Goal: Transaction & Acquisition: Subscribe to service/newsletter

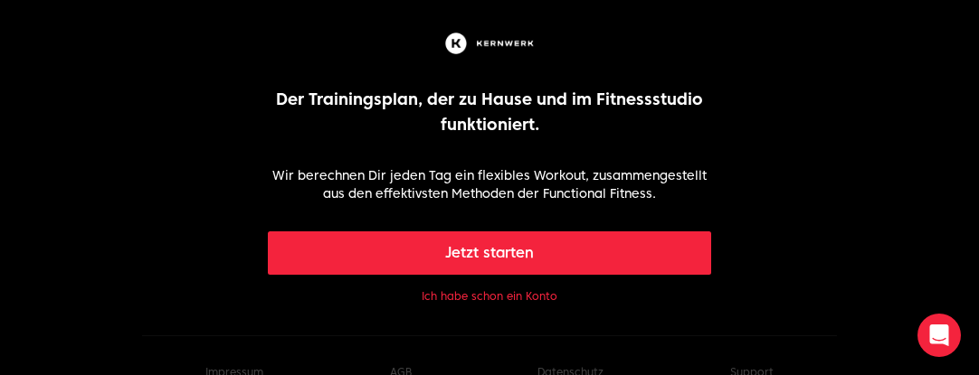
scroll to position [33, 0]
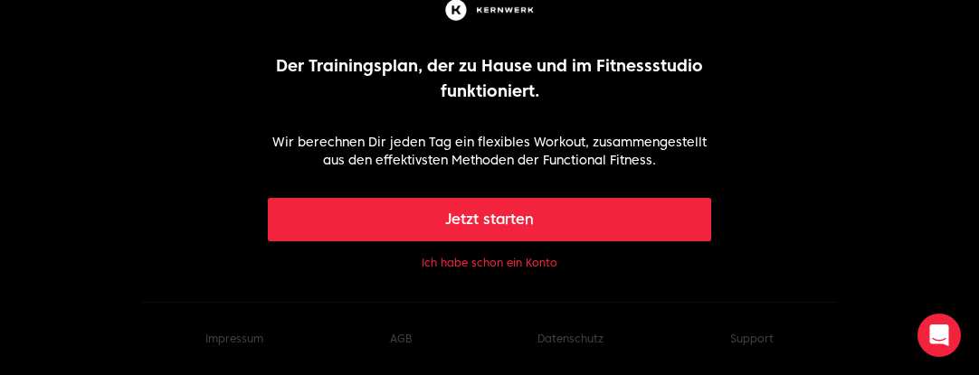
click at [486, 217] on button "Jetzt starten" at bounding box center [490, 219] width 444 height 43
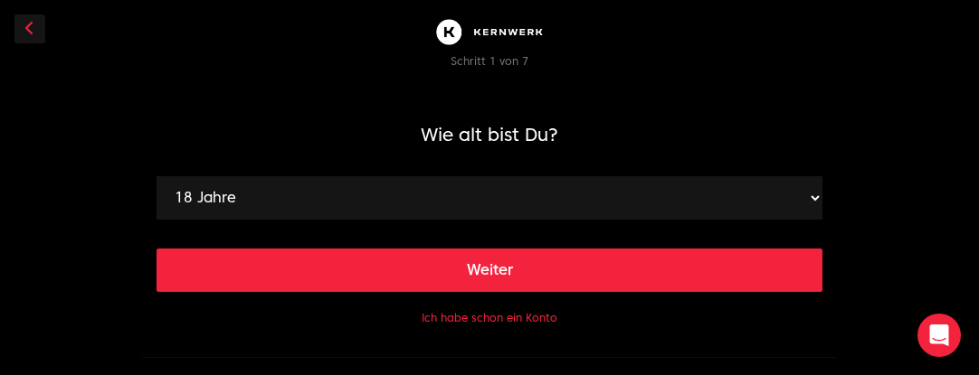
click at [412, 204] on select "18 Jahre 19 Jahre 20 Jahre 21 Jahre 22 Jahre 23 Jahre 24 Jahre 25 Jahre 26 Jahr…" at bounding box center [489, 197] width 666 height 43
select select "33"
click at [156, 176] on select "18 Jahre 19 Jahre 20 Jahre 21 Jahre 22 Jahre 23 Jahre 24 Jahre 25 Jahre 26 Jahr…" at bounding box center [489, 197] width 666 height 43
click at [538, 265] on button "Weiter" at bounding box center [489, 270] width 666 height 43
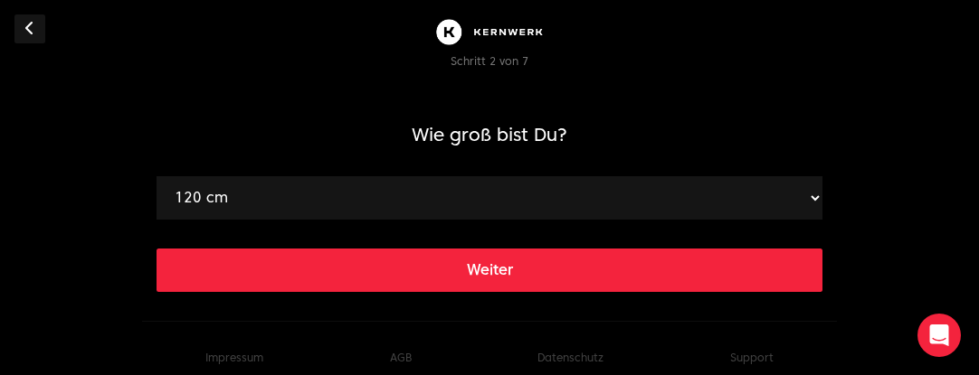
click at [400, 212] on select "120 cm 121 cm 122 cm 123 cm 124 cm 125 cm 126 cm 127 cm 128 cm 129 cm 130 cm 13…" at bounding box center [489, 197] width 666 height 43
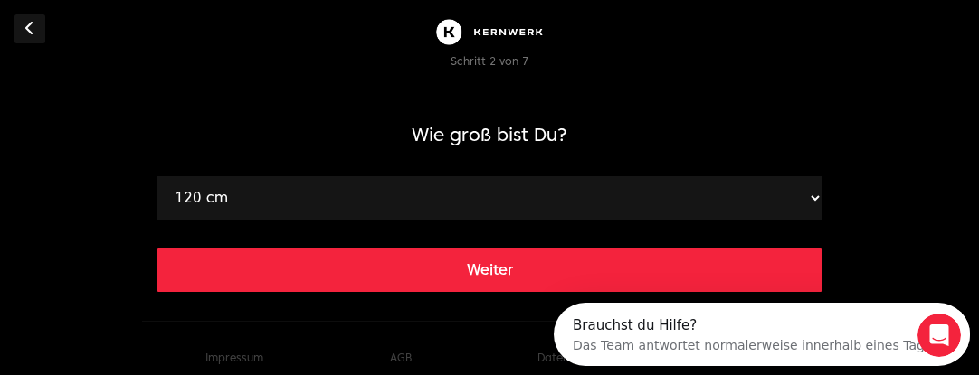
select select "158"
click at [156, 176] on select "120 cm 121 cm 122 cm 123 cm 124 cm 125 cm 126 cm 127 cm 128 cm 129 cm 130 cm 13…" at bounding box center [489, 197] width 666 height 43
click at [517, 269] on button "Weiter" at bounding box center [489, 270] width 666 height 43
click at [411, 208] on select "40 kg 41 kg 42 kg 43 kg 44 kg 45 kg 46 kg 47 kg 48 kg 49 kg 50 kg 51 kg 52 kg 5…" at bounding box center [489, 197] width 666 height 43
click at [156, 176] on select "40 kg 41 kg 42 kg 43 kg 44 kg 45 kg 46 kg 47 kg 48 kg 49 kg 50 kg 51 kg 52 kg 5…" at bounding box center [489, 197] width 666 height 43
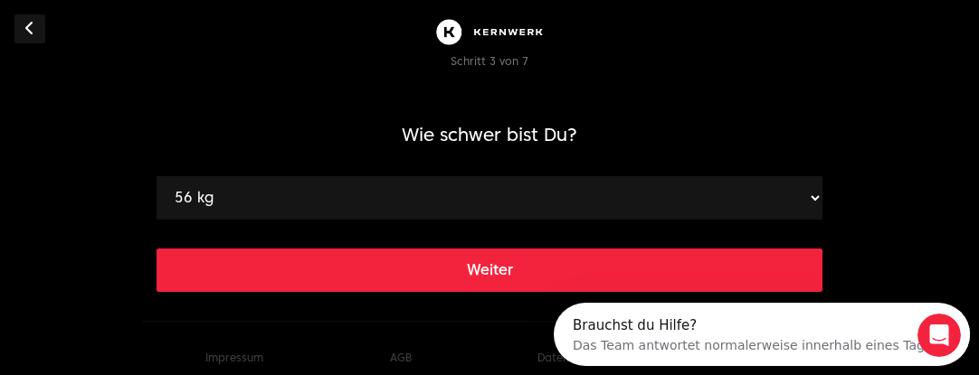
drag, startPoint x: 441, startPoint y: 203, endPoint x: 426, endPoint y: 190, distance: 19.9
click at [441, 203] on select "40 kg 41 kg 42 kg 43 kg 44 kg 45 kg 46 kg 47 kg 48 kg 49 kg 50 kg 51 kg 52 kg 5…" at bounding box center [489, 197] width 666 height 43
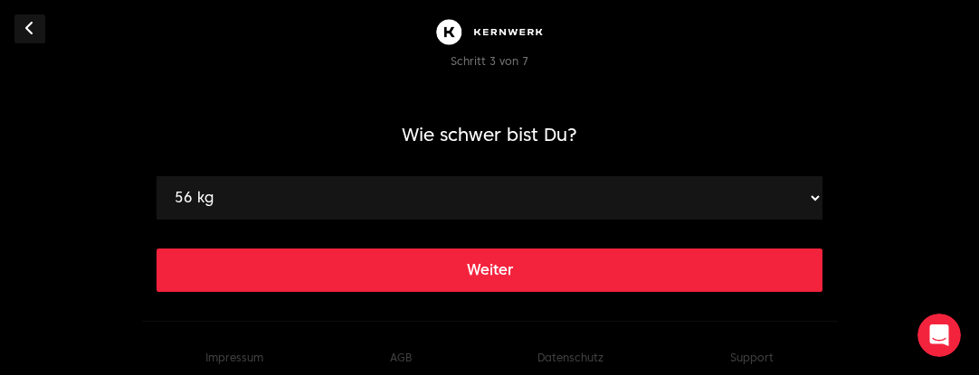
select select "57"
click at [156, 176] on select "40 kg 41 kg 42 kg 43 kg 44 kg 45 kg 46 kg 47 kg 48 kg 49 kg 50 kg 51 kg 52 kg 5…" at bounding box center [489, 197] width 666 height 43
click at [441, 253] on button "Weiter" at bounding box center [489, 270] width 666 height 43
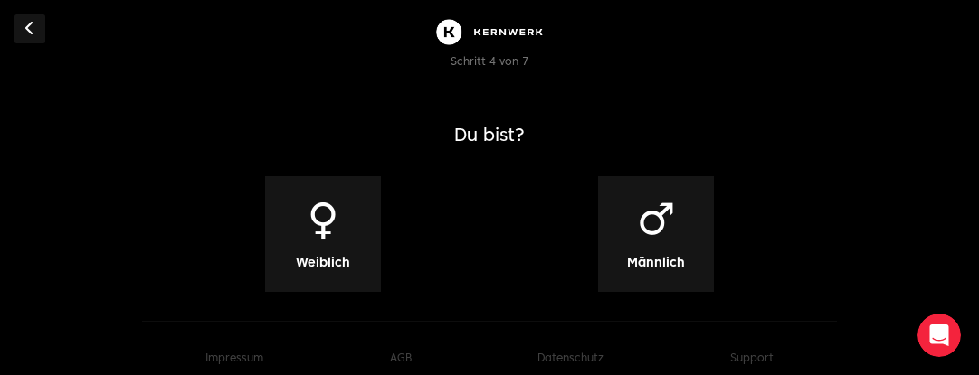
click at [337, 232] on span "♀" at bounding box center [323, 218] width 32 height 43
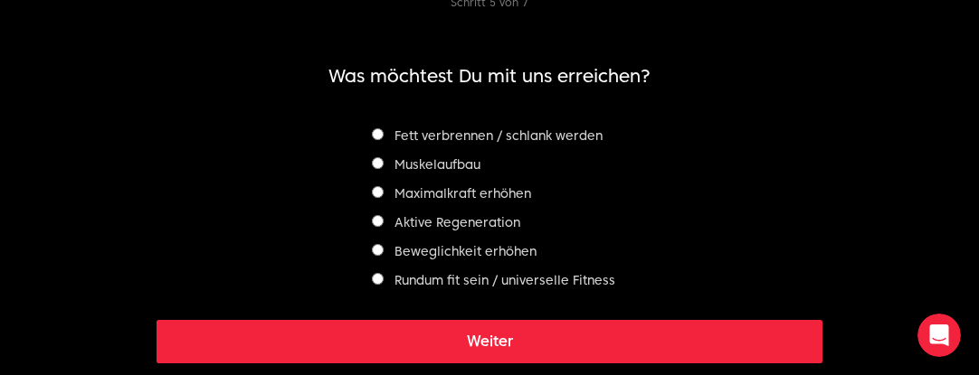
scroll to position [90, 0]
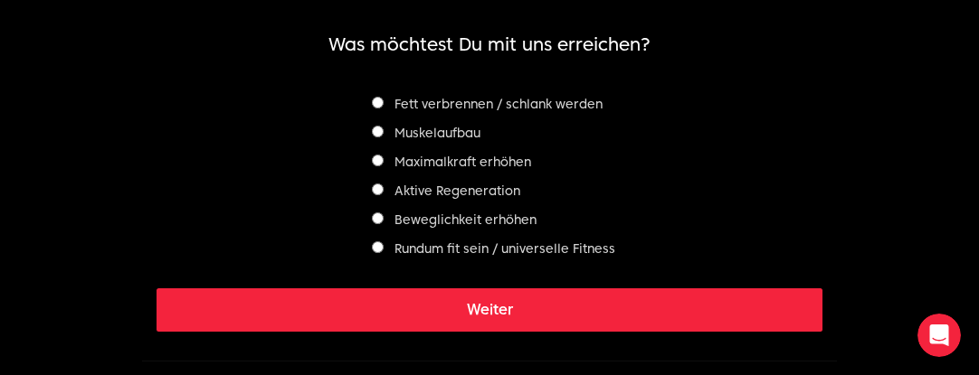
click at [479, 245] on label "Rundum fit sein / universelle Fitness" at bounding box center [493, 249] width 243 height 14
click at [525, 309] on button "Weiter" at bounding box center [489, 310] width 666 height 43
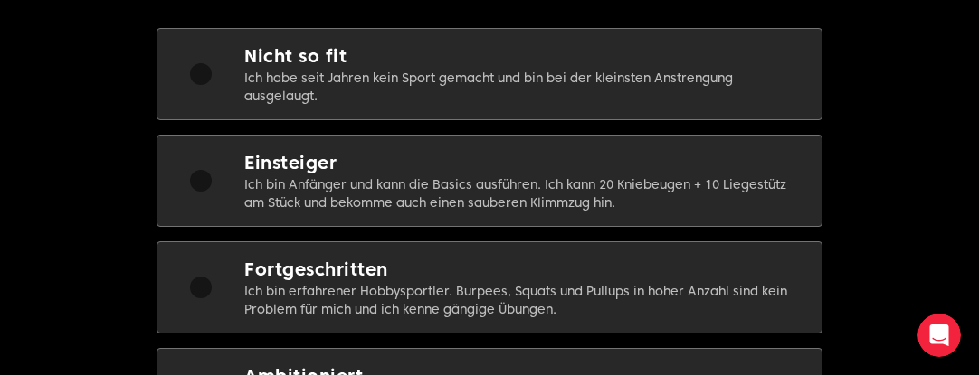
scroll to position [181, 0]
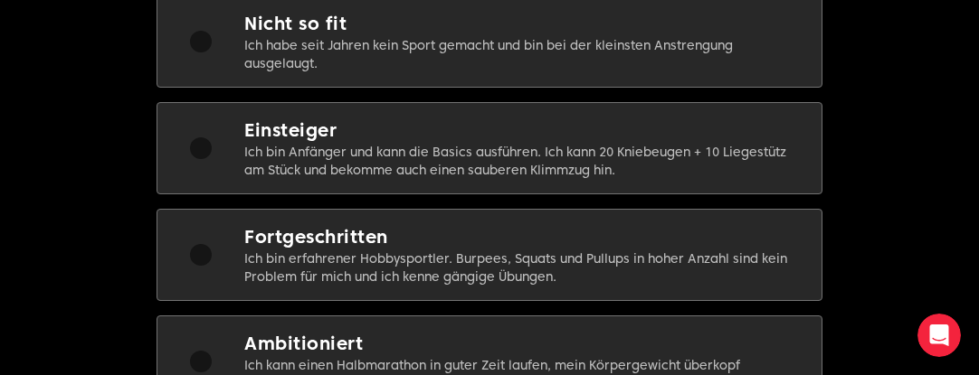
click at [493, 238] on h2 "Fortgeschritten" at bounding box center [518, 236] width 548 height 25
click at [532, 158] on p "Ich bin Anfänger und kann die Basics ausführen. Ich kann 20 Kniebeugen + 10 Lie…" at bounding box center [518, 161] width 548 height 36
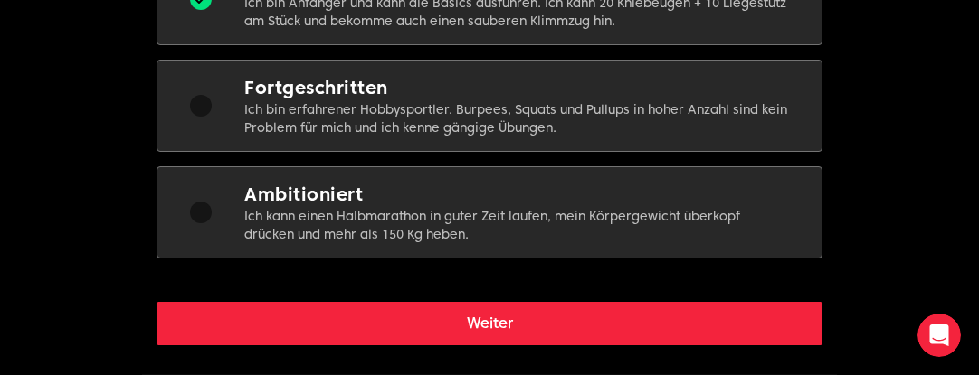
scroll to position [362, 0]
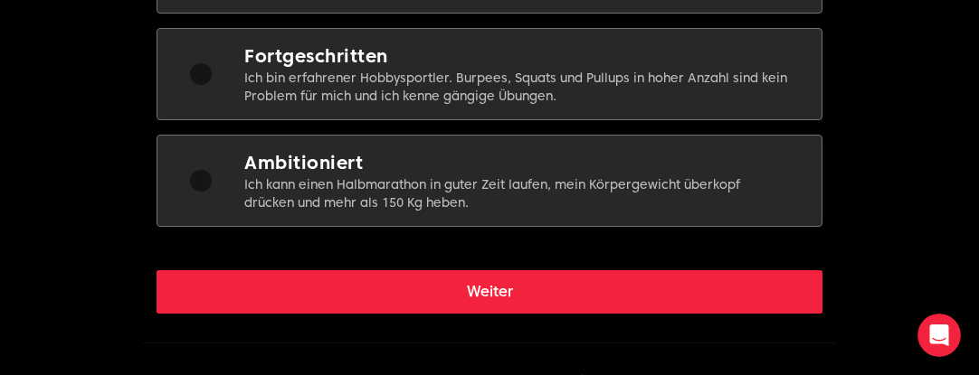
click at [539, 282] on button "Weiter" at bounding box center [489, 291] width 666 height 43
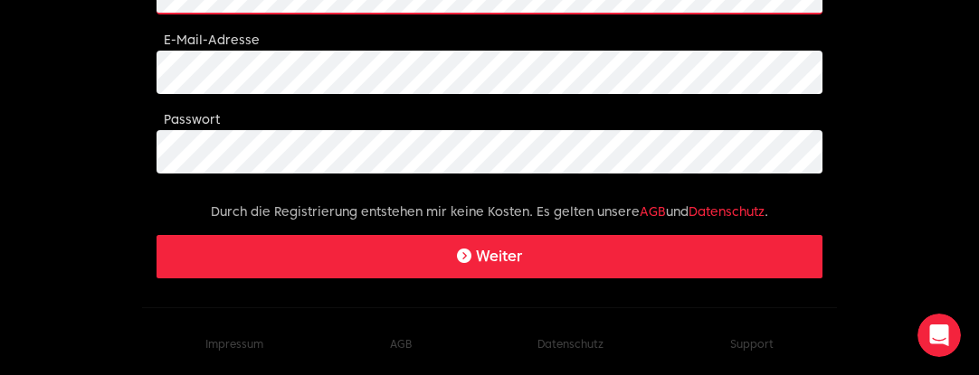
scroll to position [218, 0]
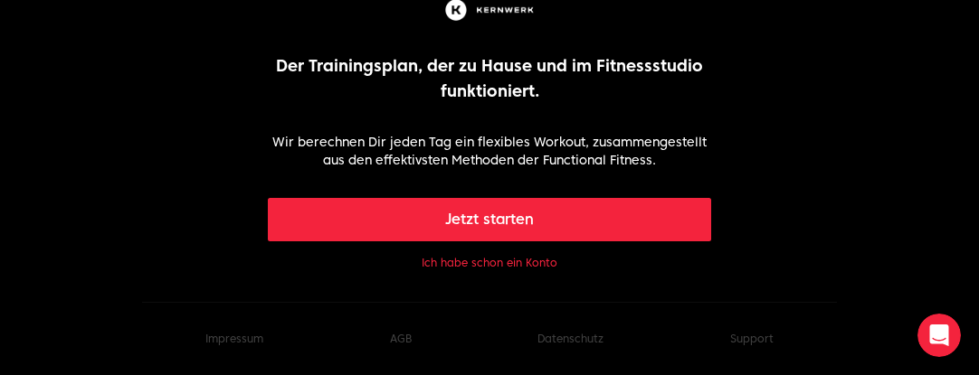
scroll to position [33, 0]
click at [505, 258] on button "Ich habe schon ein Konto" at bounding box center [490, 263] width 136 height 14
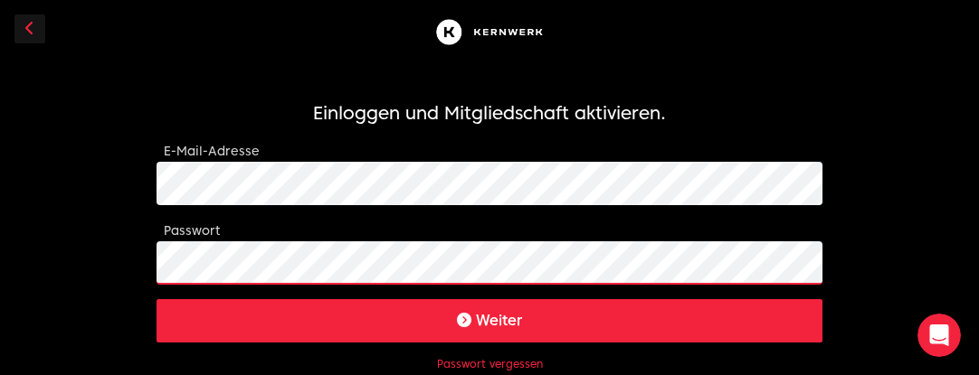
click button "Weiter" at bounding box center [489, 320] width 666 height 43
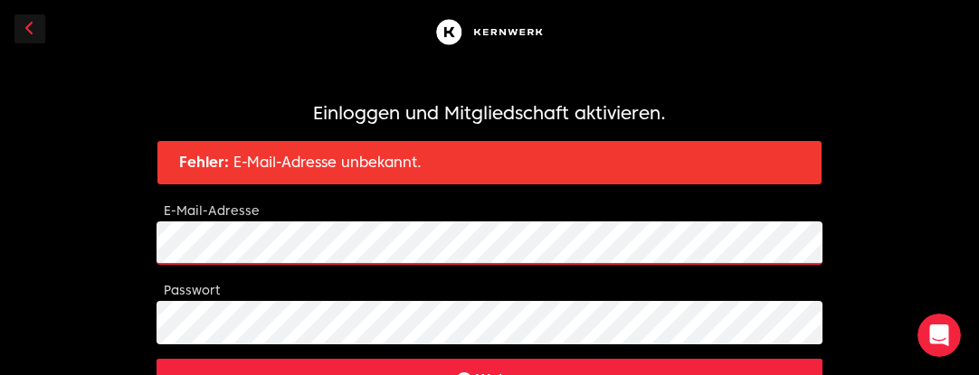
click button "Weiter" at bounding box center [489, 380] width 666 height 43
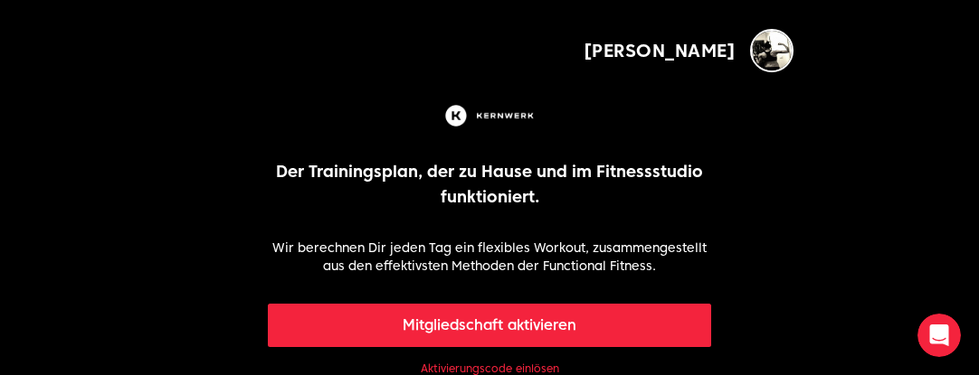
scroll to position [90, 0]
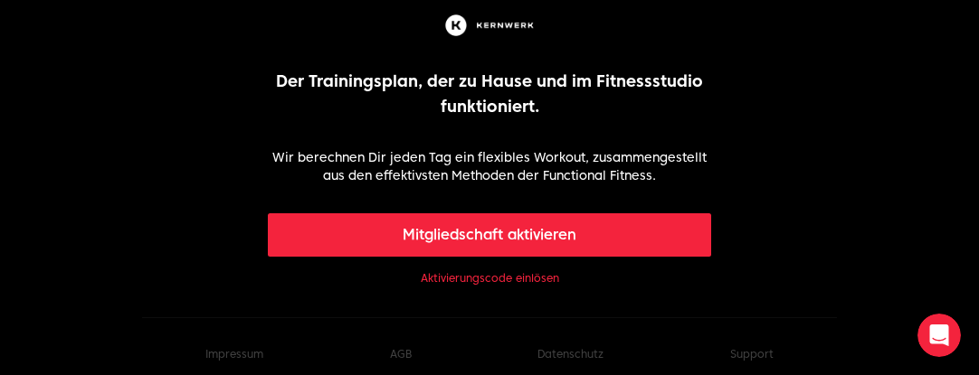
click at [462, 280] on link "Aktivierungscode einlösen" at bounding box center [490, 278] width 138 height 14
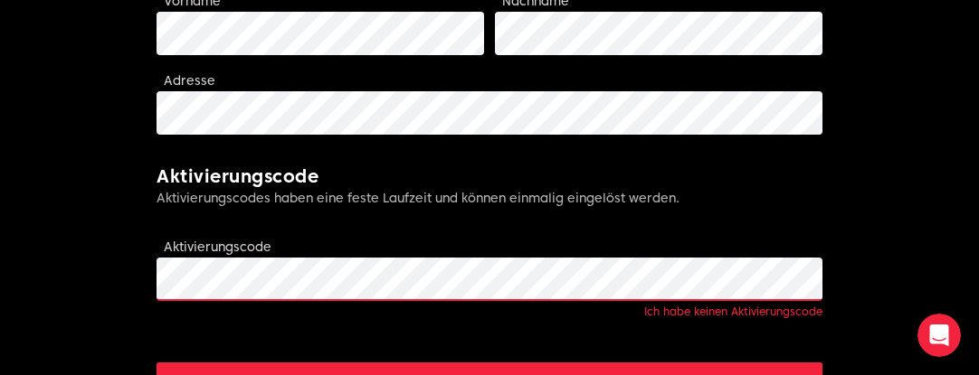
scroll to position [724, 0]
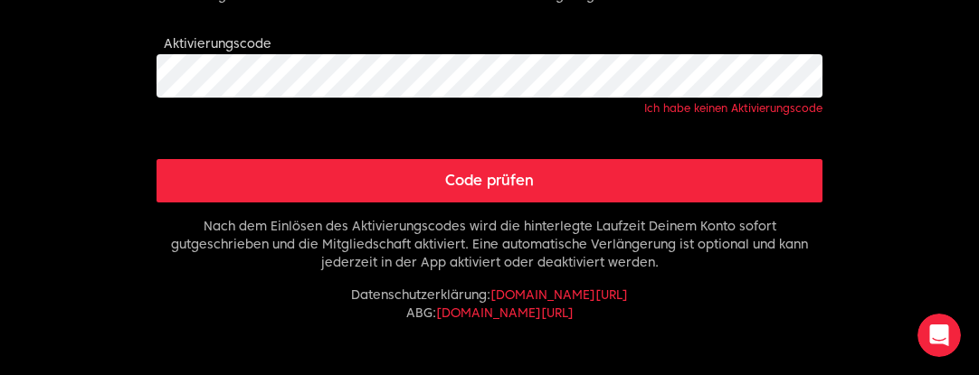
scroll to position [90, 0]
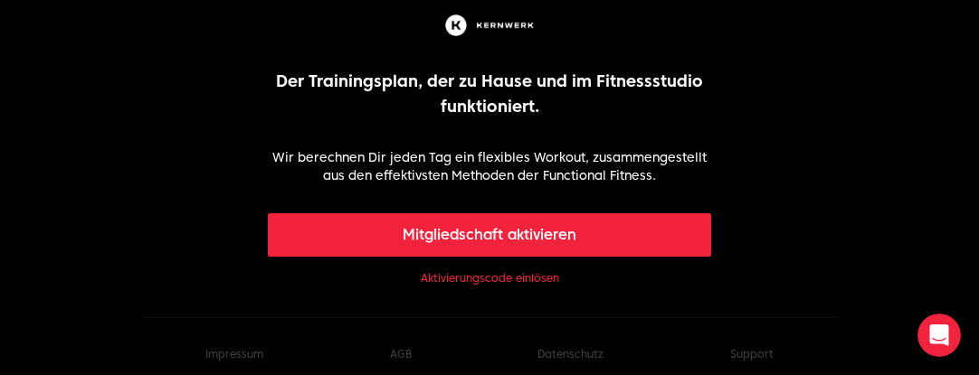
click at [524, 236] on button "Mitgliedschaft aktivieren" at bounding box center [490, 234] width 444 height 43
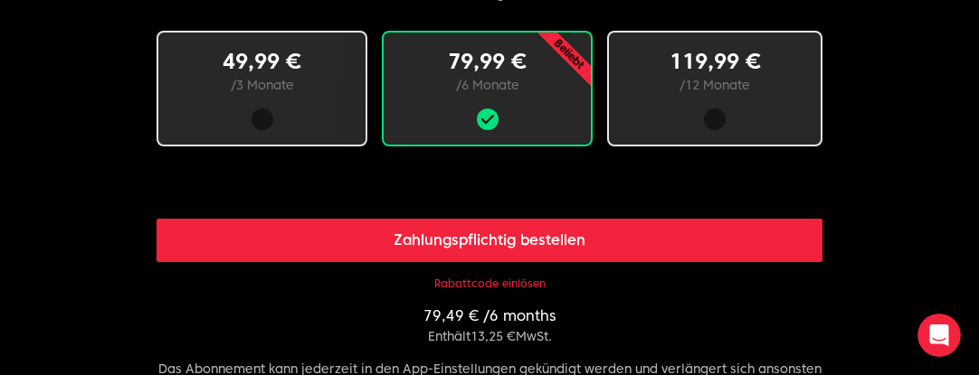
scroll to position [1176, 0]
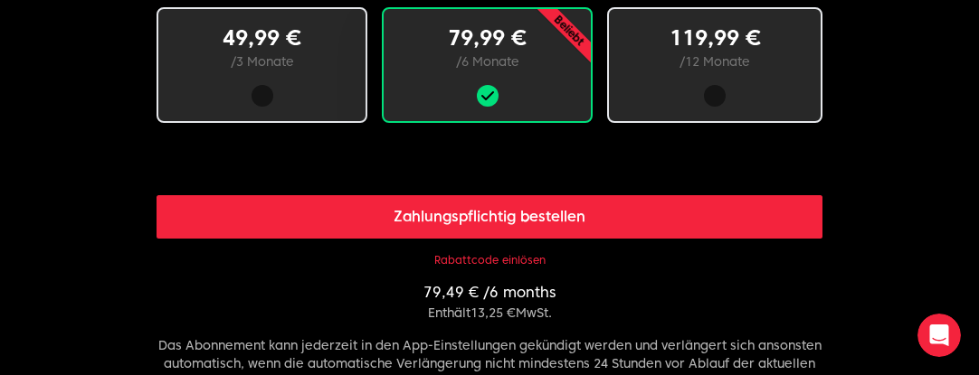
click at [316, 90] on div at bounding box center [261, 96] width 149 height 22
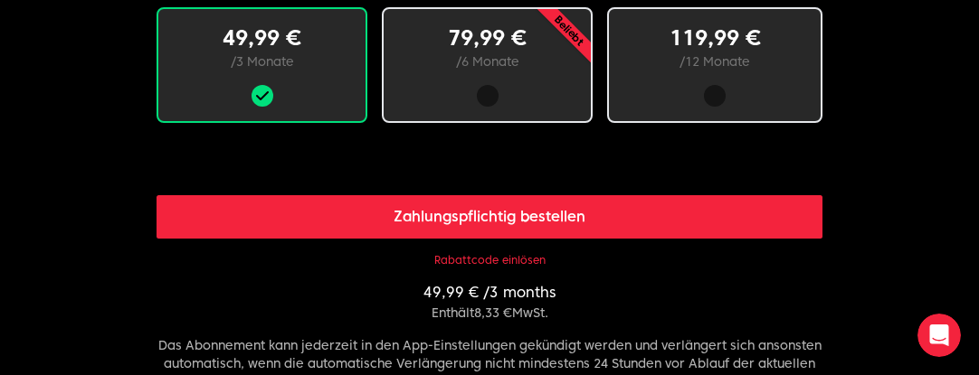
scroll to position [1266, 0]
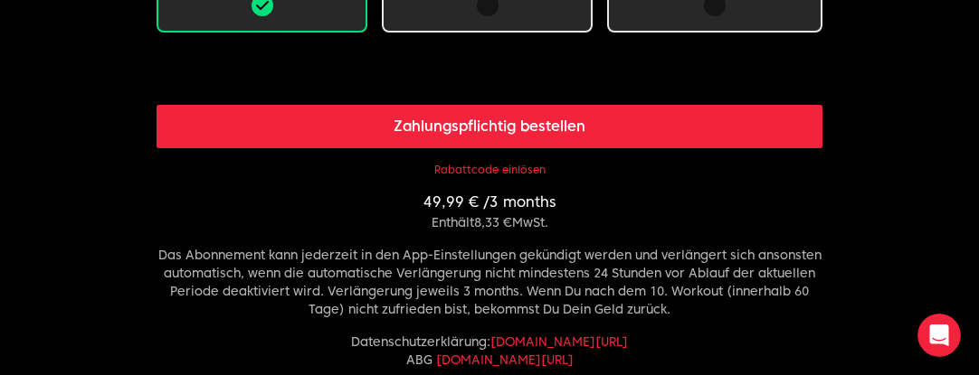
click at [521, 169] on button "Rabattcode einlösen" at bounding box center [489, 170] width 111 height 14
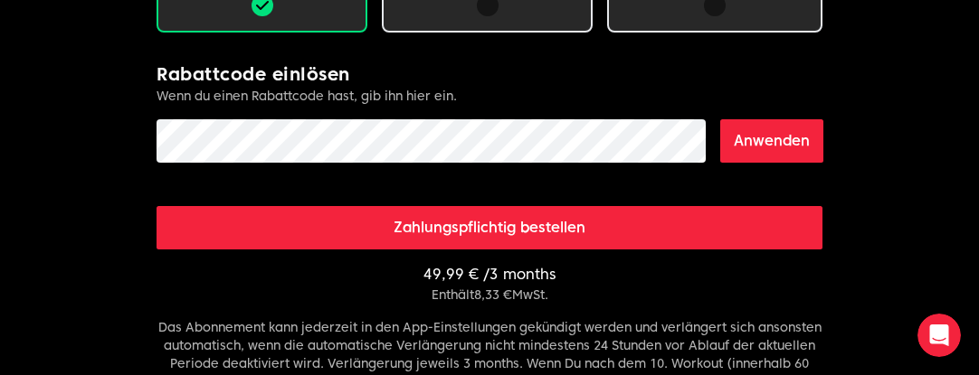
click at [738, 145] on button "Anwenden" at bounding box center [771, 140] width 103 height 43
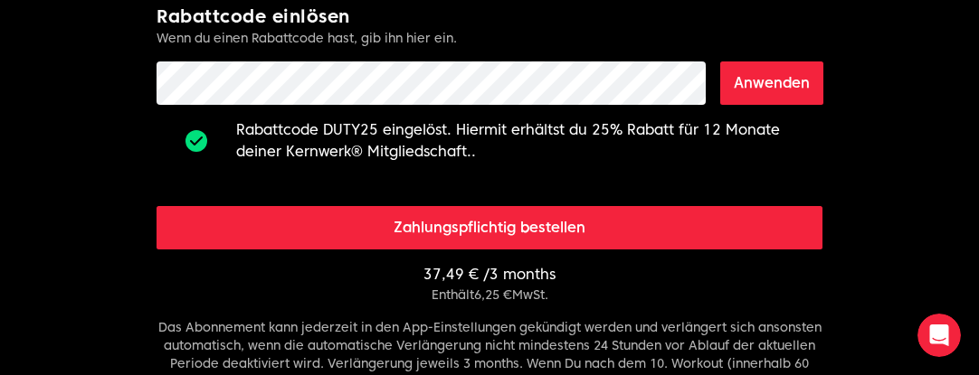
scroll to position [1357, 0]
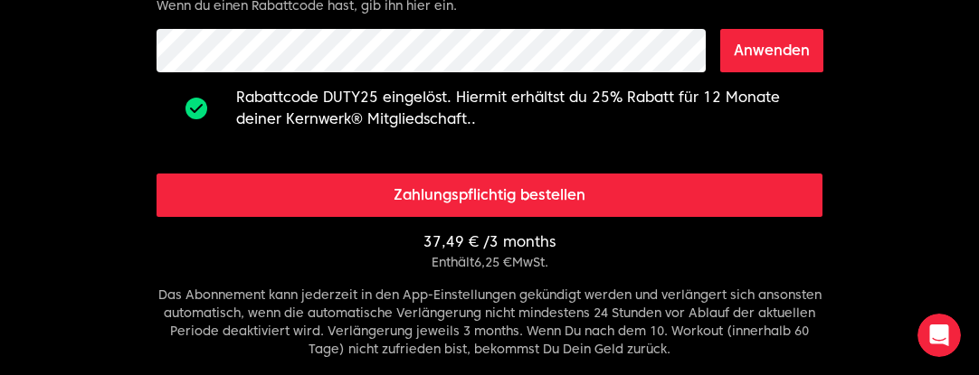
click at [317, 86] on form "Rabattcode einlösen Wenn du einen Rabattcode hast, gib ihn hier ein. Anwenden R…" at bounding box center [489, 50] width 666 height 159
click at [786, 57] on button "Anwenden" at bounding box center [771, 50] width 103 height 43
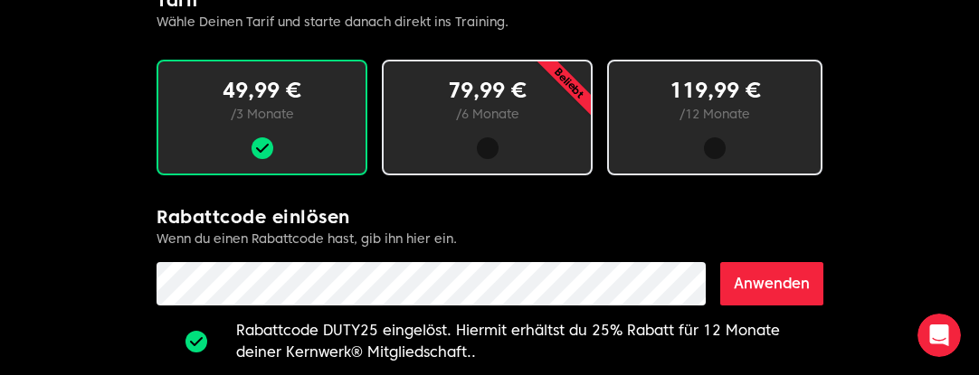
scroll to position [1176, 0]
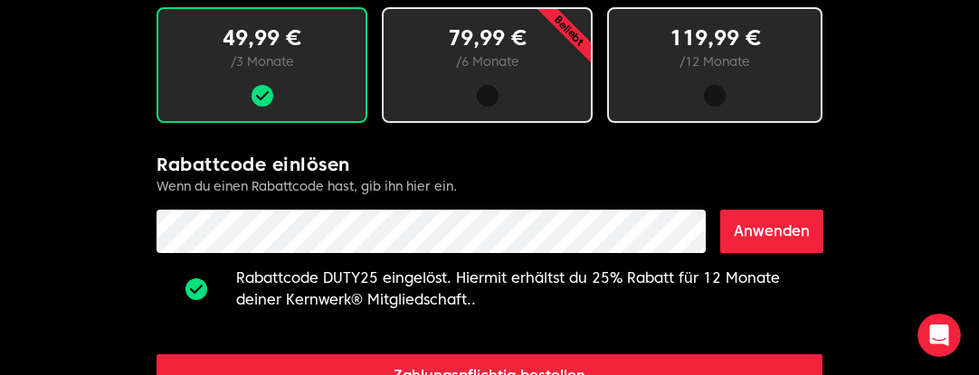
click at [537, 63] on p "/ 6 Monate" at bounding box center [486, 61] width 149 height 18
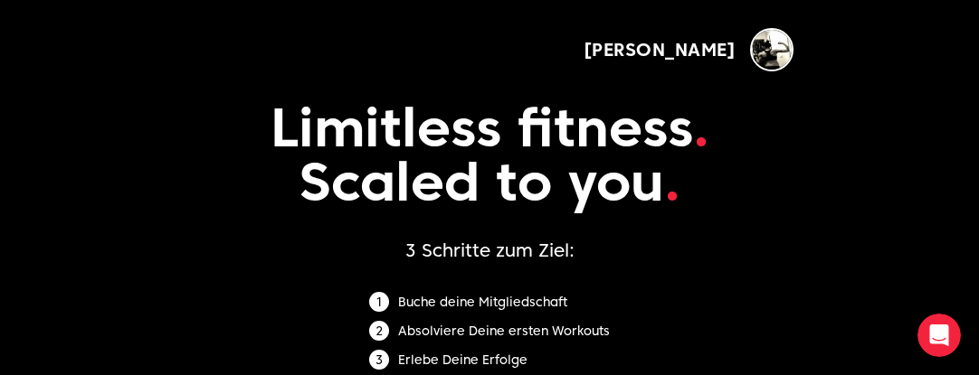
scroll to position [0, 0]
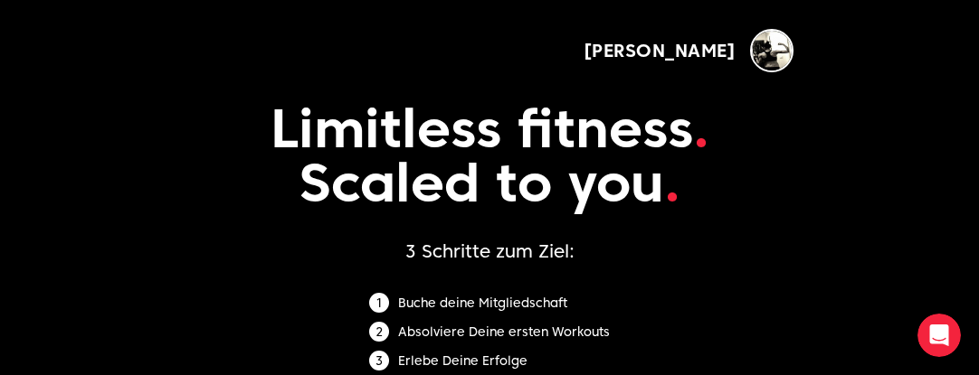
click at [780, 53] on img "button" at bounding box center [771, 50] width 43 height 43
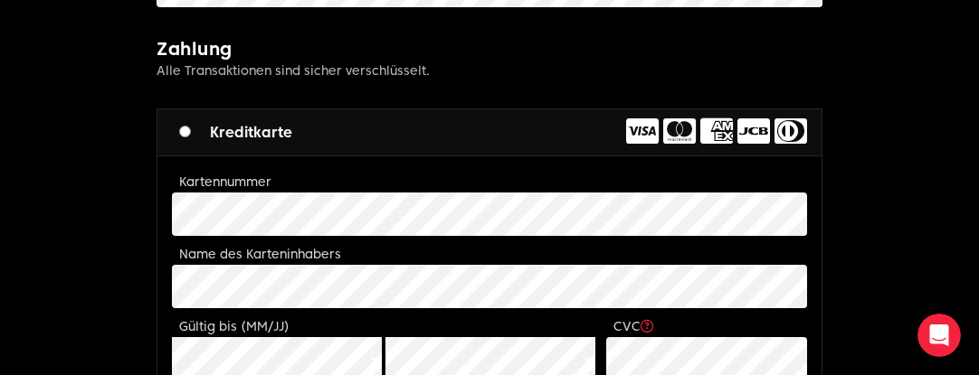
scroll to position [724, 0]
